Goal: Find specific page/section: Find specific page/section

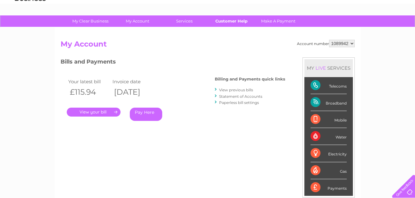
click at [234, 19] on link "Customer Help" at bounding box center [231, 20] width 51 height 11
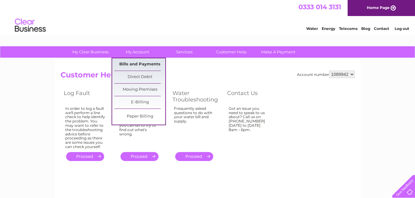
click at [132, 61] on link "Bills and Payments" at bounding box center [139, 64] width 51 height 12
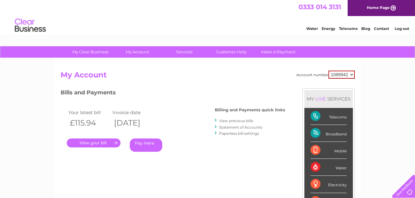
click at [83, 140] on link "." at bounding box center [94, 143] width 54 height 9
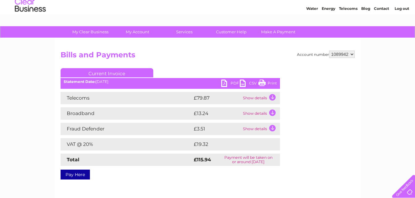
scroll to position [31, 0]
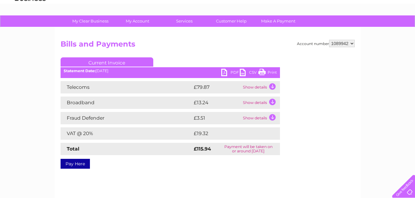
click at [273, 118] on td "Show details" at bounding box center [260, 118] width 39 height 12
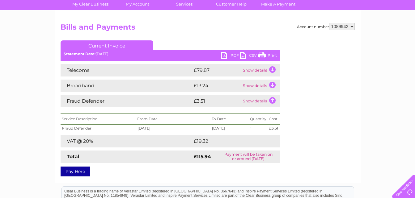
scroll to position [62, 0]
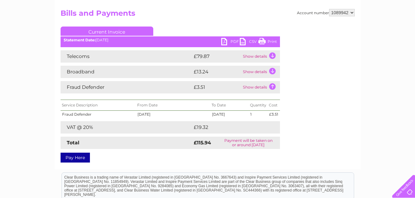
click at [274, 56] on td "Show details" at bounding box center [260, 56] width 39 height 12
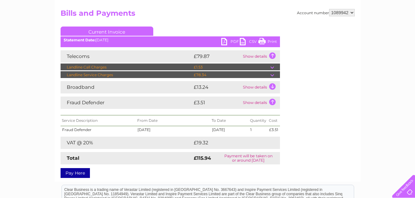
click at [272, 87] on td "Show details" at bounding box center [260, 87] width 39 height 12
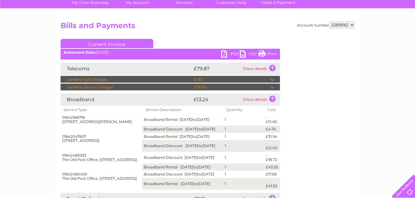
scroll to position [31, 0]
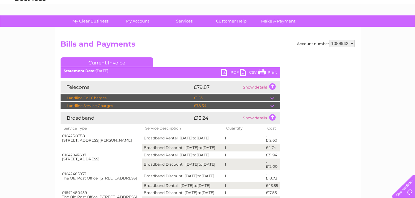
click at [272, 98] on td at bounding box center [275, 97] width 10 height 7
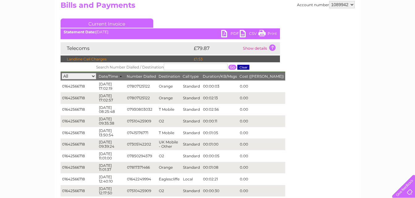
scroll to position [67, 0]
